Goal: Check status

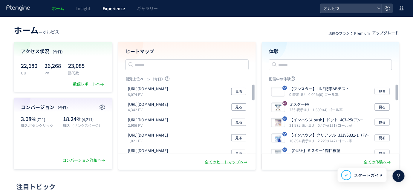
click at [119, 12] on link "Experience" at bounding box center [114, 8] width 34 height 17
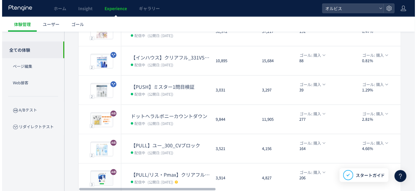
scroll to position [207, 0]
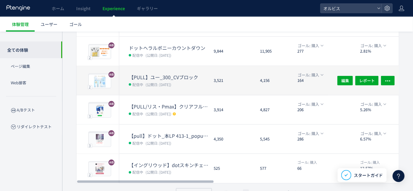
click at [154, 84] on span "(公開日: [DATE])" at bounding box center [159, 84] width 26 height 5
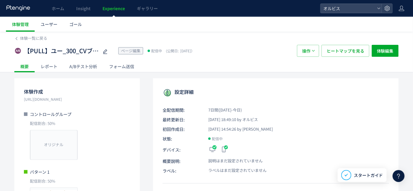
click at [80, 65] on div "A/Bテスト分析" at bounding box center [83, 66] width 40 height 12
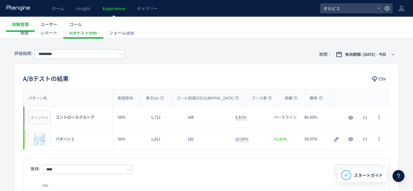
scroll to position [33, 0]
click at [359, 58] on button "有効期間: [DATE] - 今日" at bounding box center [365, 55] width 66 height 10
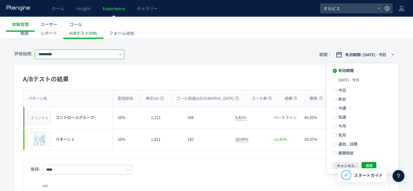
click at [105, 56] on input "*********" at bounding box center [80, 55] width 90 height 10
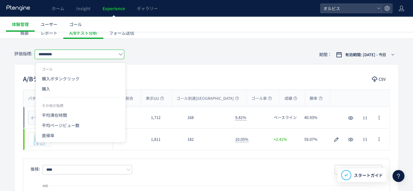
drag, startPoint x: 81, startPoint y: 88, endPoint x: 177, endPoint y: 71, distance: 97.8
click at [81, 88] on span "購入" at bounding box center [81, 89] width 78 height 10
type input "**"
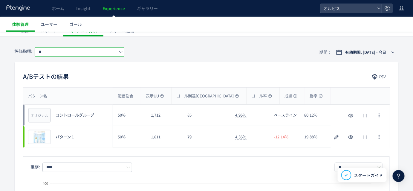
scroll to position [36, 0]
